Goal: Check status: Check status

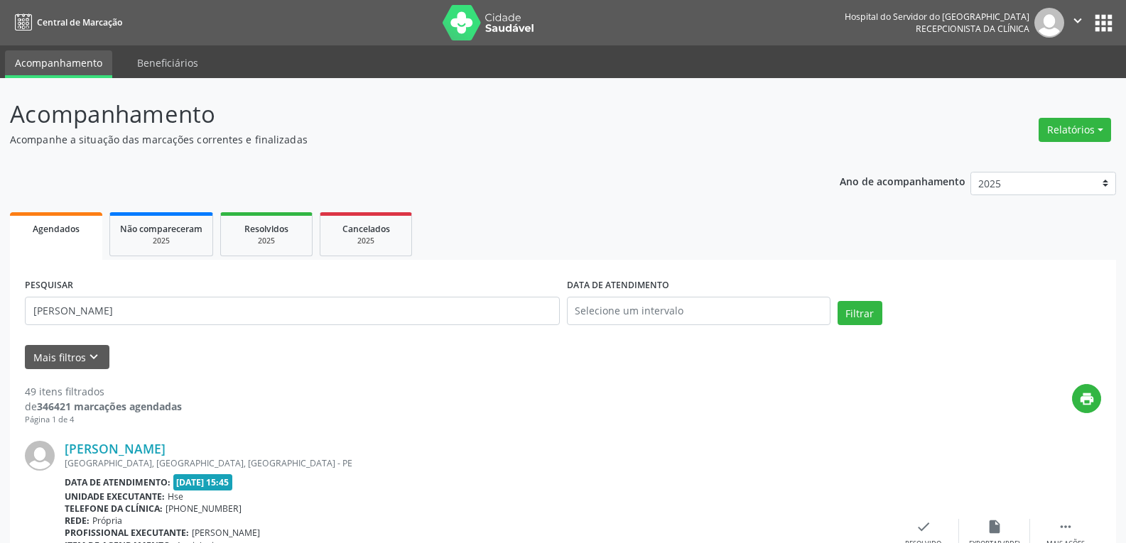
type input "[PERSON_NAME]"
click at [837, 301] on button "Filtrar" at bounding box center [859, 313] width 45 height 24
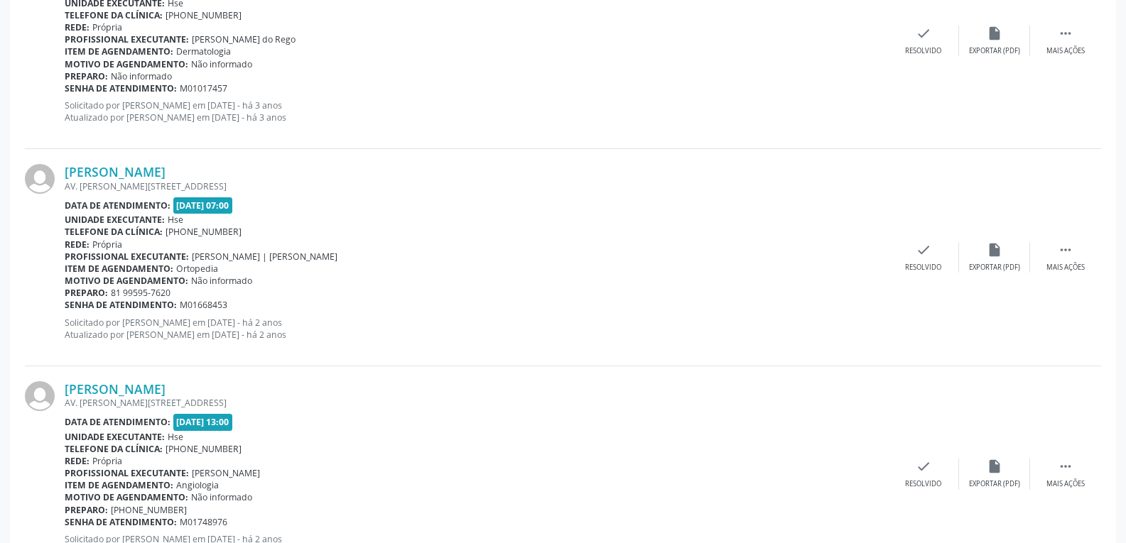
scroll to position [2076, 0]
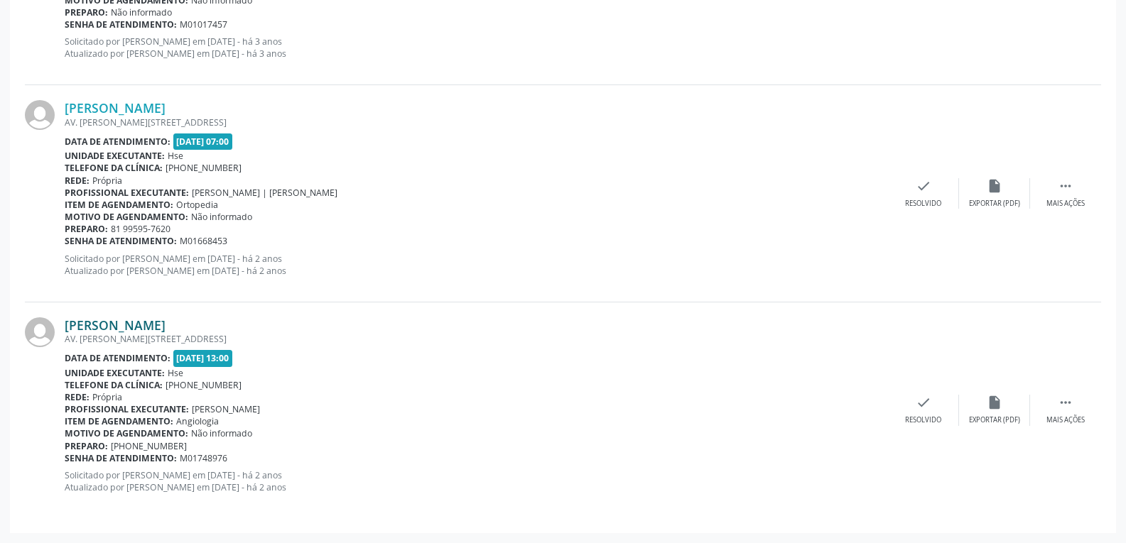
click at [124, 325] on link "[PERSON_NAME]" at bounding box center [115, 326] width 101 height 16
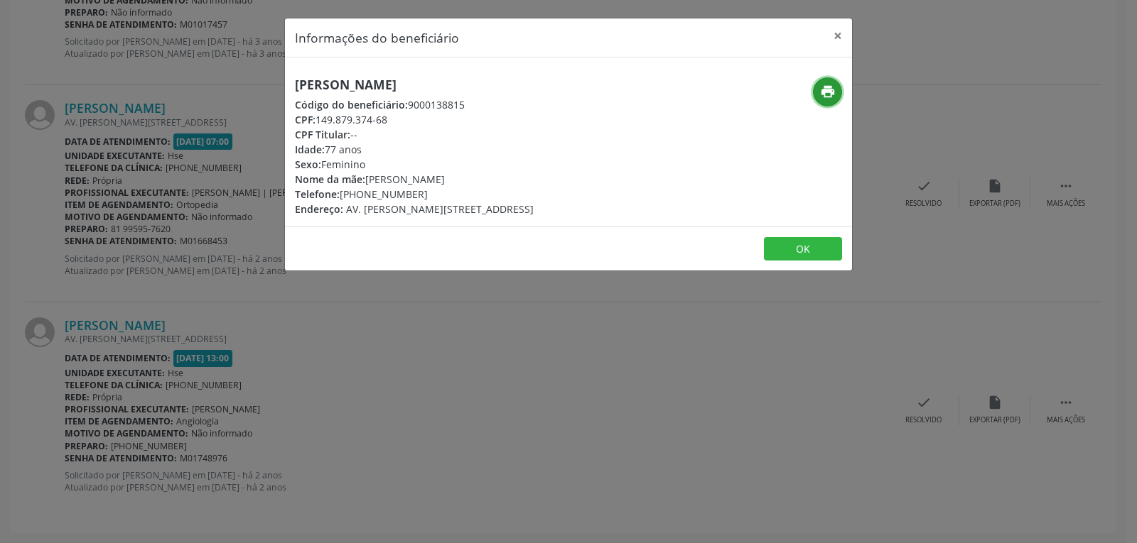
click at [833, 92] on icon "print" at bounding box center [828, 92] width 16 height 16
drag, startPoint x: 318, startPoint y: 119, endPoint x: 414, endPoint y: 119, distance: 96.6
click at [414, 119] on div "CPF: 149.879.374-68" at bounding box center [414, 119] width 239 height 15
copy div "149.879.374-68"
drag, startPoint x: 362, startPoint y: 194, endPoint x: 448, endPoint y: 193, distance: 85.3
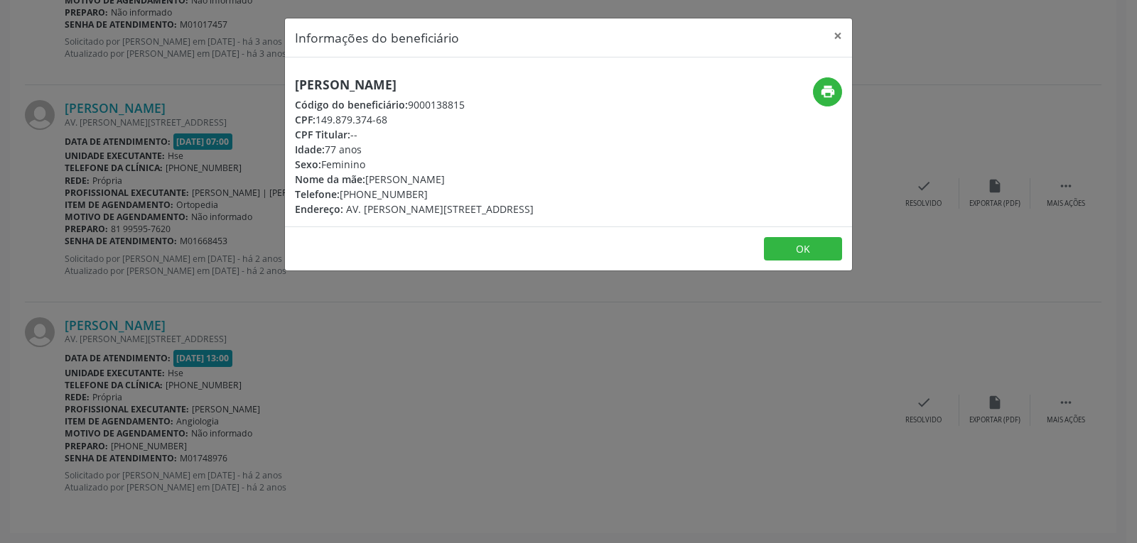
click at [448, 193] on div "Telefone: [PHONE_NUMBER]" at bounding box center [414, 194] width 239 height 15
copy div "97907-1820"
click at [835, 34] on button "×" at bounding box center [837, 35] width 28 height 35
